Goal: Task Accomplishment & Management: Complete application form

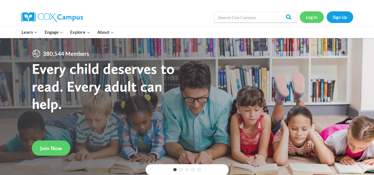
click at [316, 18] on link "Log In" at bounding box center [312, 16] width 24 height 11
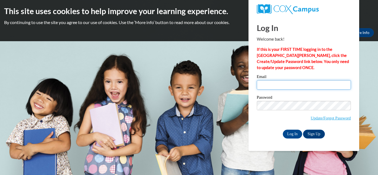
click at [270, 86] on input "Email" at bounding box center [304, 84] width 94 height 9
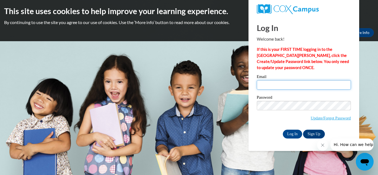
type input "[EMAIL_ADDRESS][DOMAIN_NAME]"
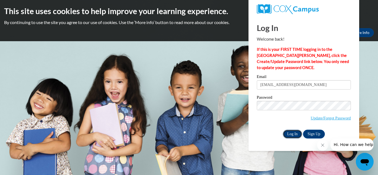
click at [293, 134] on input "Log In" at bounding box center [292, 134] width 19 height 9
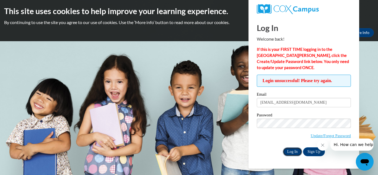
click at [295, 154] on input "Log In" at bounding box center [292, 152] width 19 height 9
click at [270, 148] on div "Log In Sign Up" at bounding box center [304, 152] width 94 height 9
click at [294, 152] on input "Log In" at bounding box center [292, 152] width 19 height 9
click at [267, 131] on span "Update/Forgot Password" at bounding box center [304, 130] width 94 height 23
click at [279, 146] on div "Email [EMAIL_ADDRESS][DOMAIN_NAME] Password Update/Forgot Password Log In Sign …" at bounding box center [304, 124] width 94 height 64
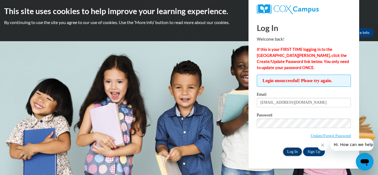
click at [293, 153] on input "Log In" at bounding box center [292, 152] width 19 height 9
click at [338, 135] on link "Update/Forgot Password" at bounding box center [331, 136] width 40 height 4
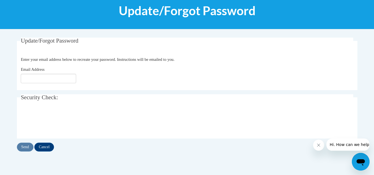
scroll to position [75, 0]
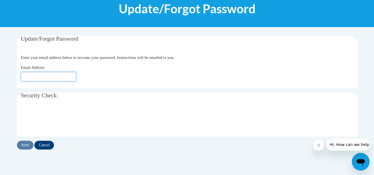
click at [52, 75] on input "Email Address" at bounding box center [48, 76] width 55 height 9
type input "[EMAIL_ADDRESS][DOMAIN_NAME]"
click at [29, 144] on input "Send" at bounding box center [25, 145] width 17 height 9
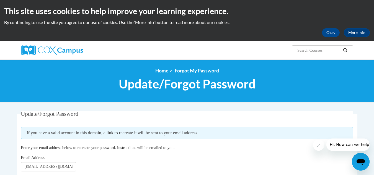
click at [319, 145] on icon "Close message from company" at bounding box center [318, 145] width 3 height 3
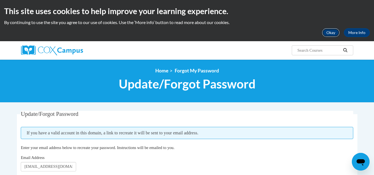
click at [330, 33] on button "Okay" at bounding box center [331, 32] width 18 height 9
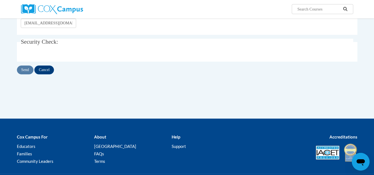
scroll to position [75, 0]
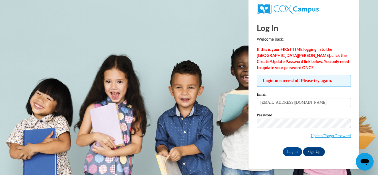
click at [268, 137] on span "Update/Forgot Password" at bounding box center [304, 130] width 94 height 23
click at [289, 150] on input "Log In" at bounding box center [292, 152] width 19 height 9
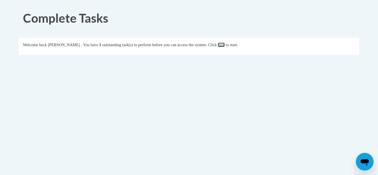
click at [225, 47] on link "here" at bounding box center [221, 45] width 7 height 4
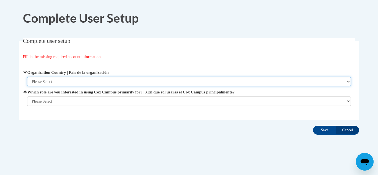
click at [62, 80] on select "Please Select [GEOGRAPHIC_DATA] | [GEOGRAPHIC_DATA] Outside of [GEOGRAPHIC_DATA…" at bounding box center [189, 81] width 324 height 9
select select "ad49bcad-a171-4b2e-b99c-48b446064914"
click at [27, 77] on select "Please Select [GEOGRAPHIC_DATA] | [GEOGRAPHIC_DATA] Outside of [GEOGRAPHIC_DATA…" at bounding box center [189, 81] width 324 height 9
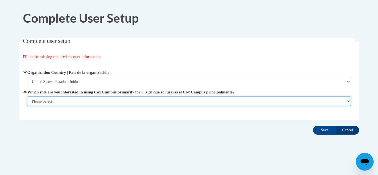
click at [58, 102] on select "Please Select College/University | Colegio/Universidad Community/Nonprofit Part…" at bounding box center [189, 101] width 324 height 9
select select "fbf2d438-af2f-41f8-98f1-81c410e29de3"
click at [27, 106] on select "Please Select College/University | Colegio/Universidad Community/Nonprofit Part…" at bounding box center [189, 101] width 324 height 9
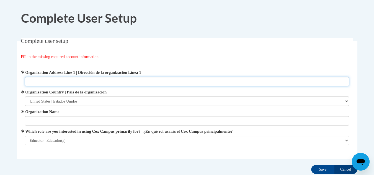
click at [55, 82] on input "Organization Address Line 1 | Dirección de la organización Línea 1" at bounding box center [187, 81] width 324 height 9
type input "[STREET_ADDRESS]"
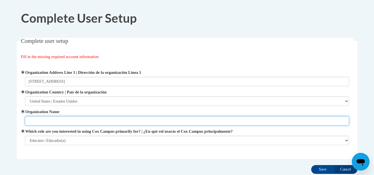
type input "Nature's Way Child Care"
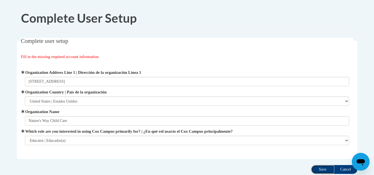
click at [321, 167] on input "Save" at bounding box center [322, 169] width 23 height 9
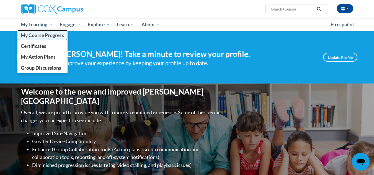
click at [38, 33] on span "My Course Progress" at bounding box center [42, 35] width 43 height 6
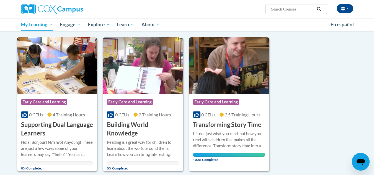
scroll to position [61, 0]
